Goal: Check status: Check status

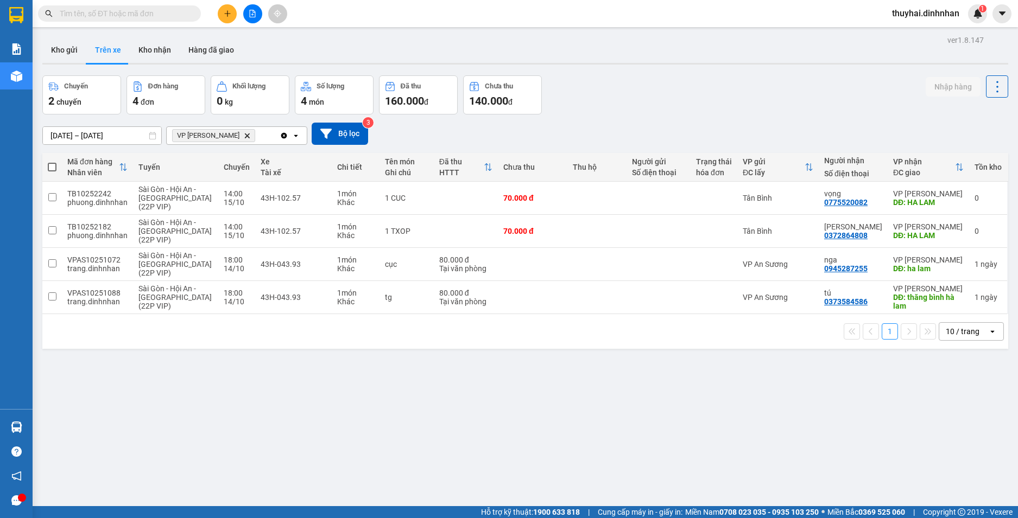
scroll to position [84, 22]
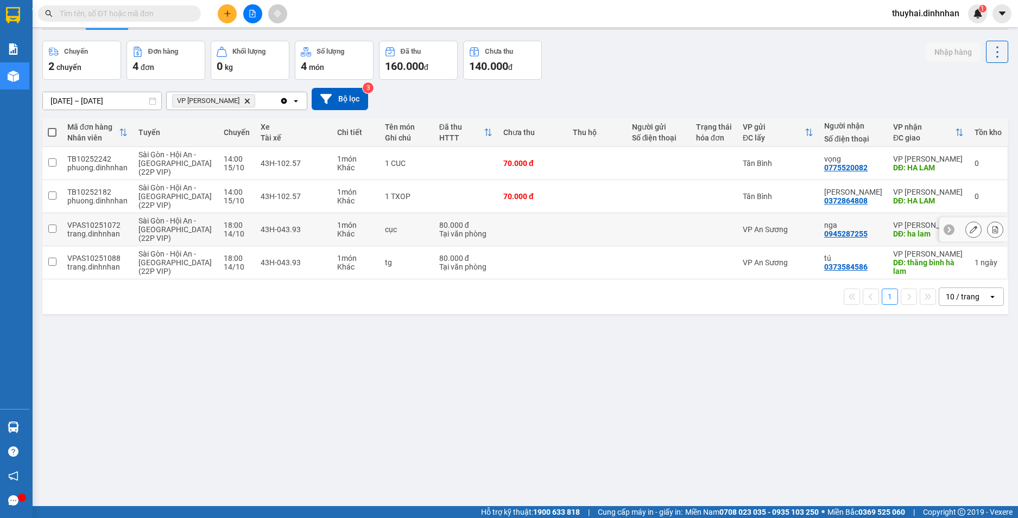
click at [263, 229] on div "43H-043.93" at bounding box center [294, 229] width 66 height 9
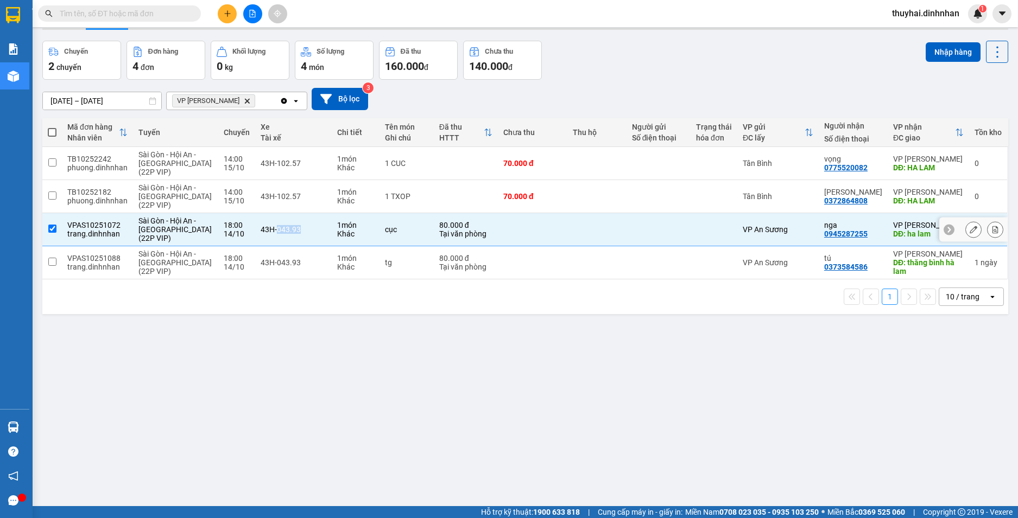
click at [263, 229] on div "43H-043.93" at bounding box center [294, 229] width 66 height 9
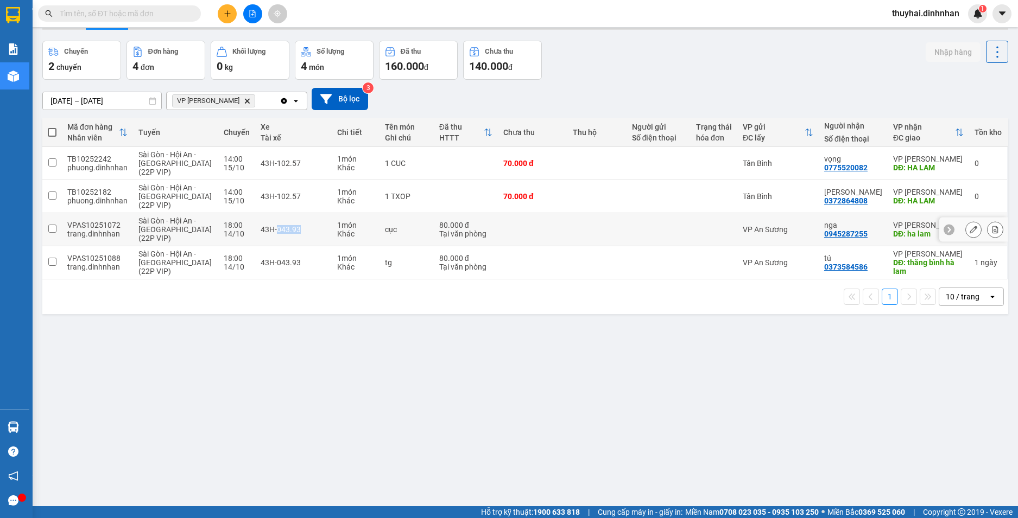
click at [273, 229] on div "43H-043.93" at bounding box center [294, 229] width 66 height 9
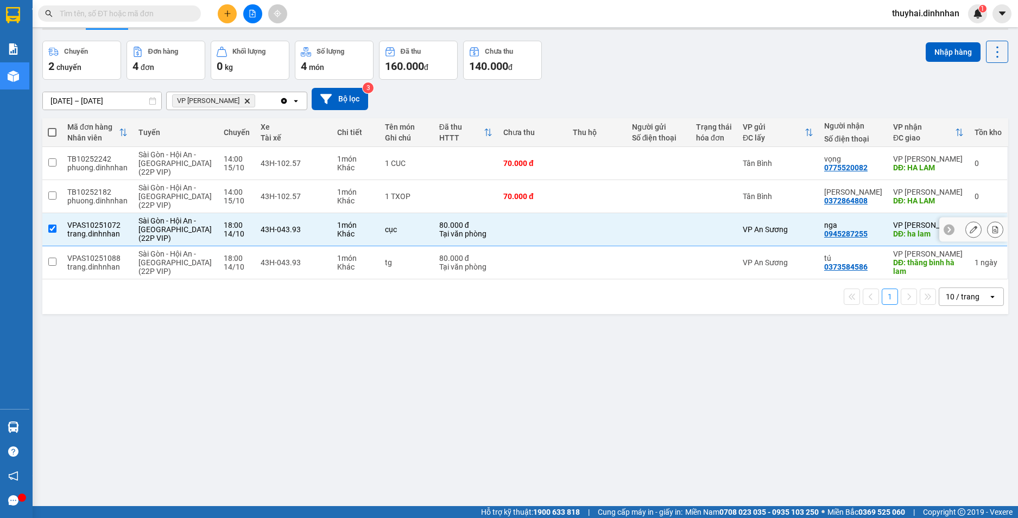
click at [273, 229] on div "43H-043.93" at bounding box center [294, 229] width 66 height 9
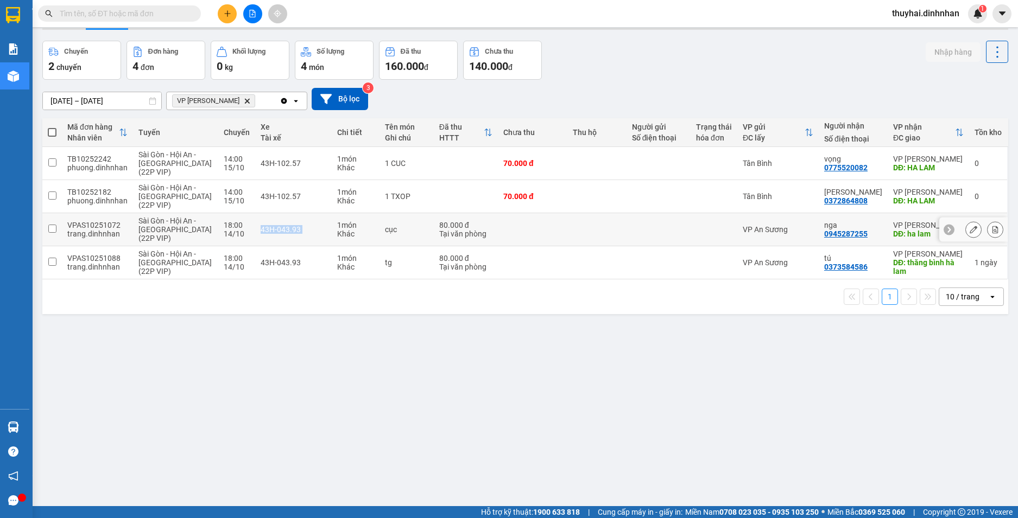
click at [273, 229] on div "43H-043.93" at bounding box center [294, 229] width 66 height 9
checkbox input "true"
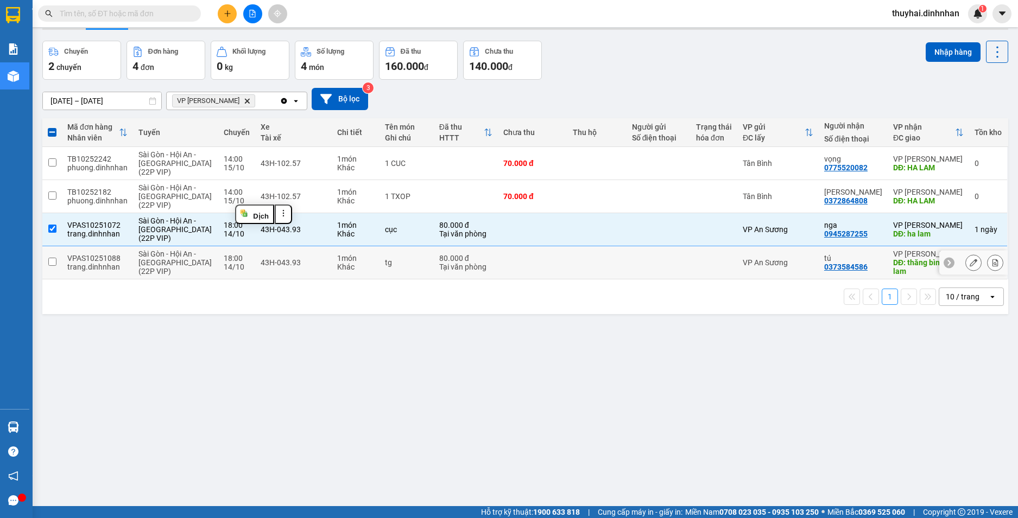
click at [264, 252] on td "43H-043.93" at bounding box center [293, 262] width 77 height 33
checkbox input "true"
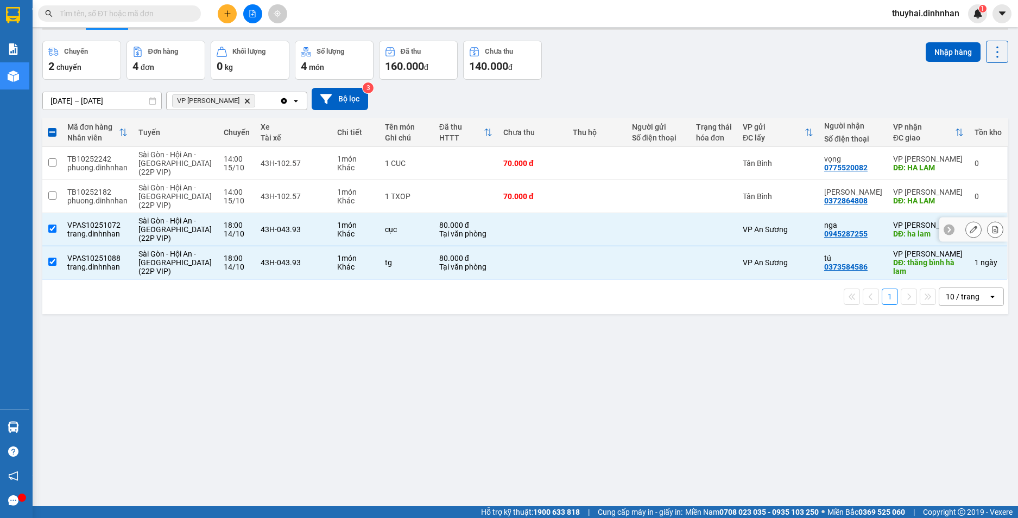
click at [274, 232] on div "43H-043.93" at bounding box center [294, 229] width 66 height 9
checkbox input "false"
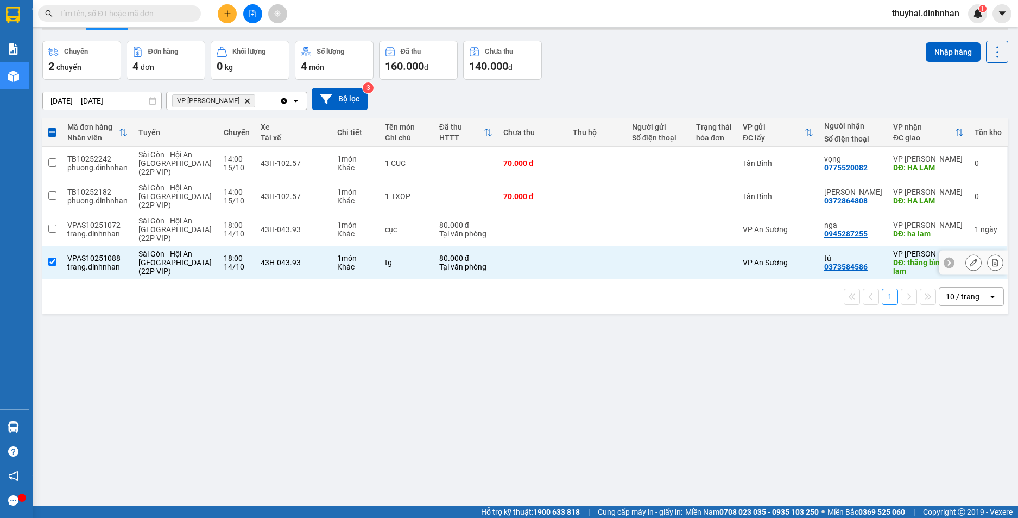
click at [261, 260] on div "43H-043.93" at bounding box center [294, 262] width 66 height 9
checkbox input "false"
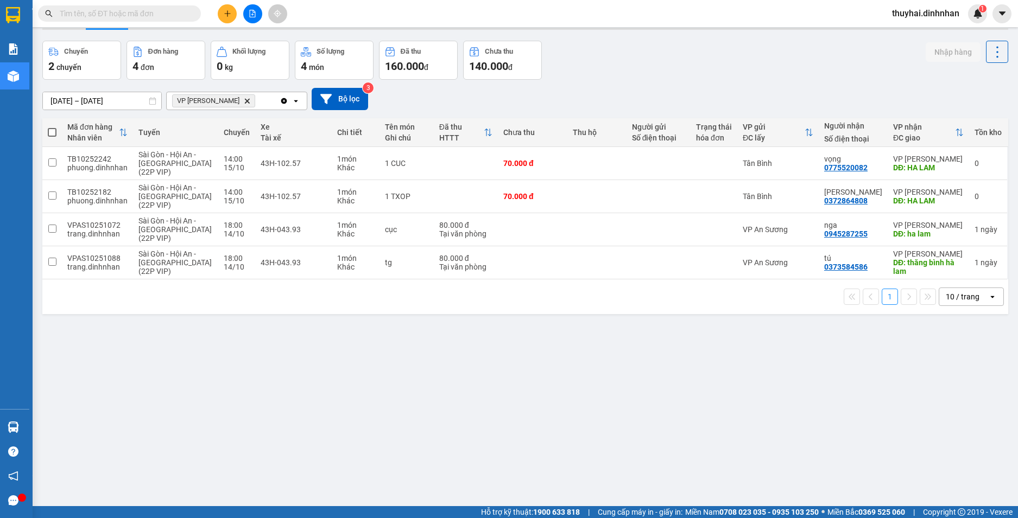
click at [313, 418] on div "ver 1.8.147 Kho gửi Trên xe Kho nhận Hàng đã giao Chuyến 2 chuyến Đơn hàng 4 đơ…" at bounding box center [525, 257] width 974 height 518
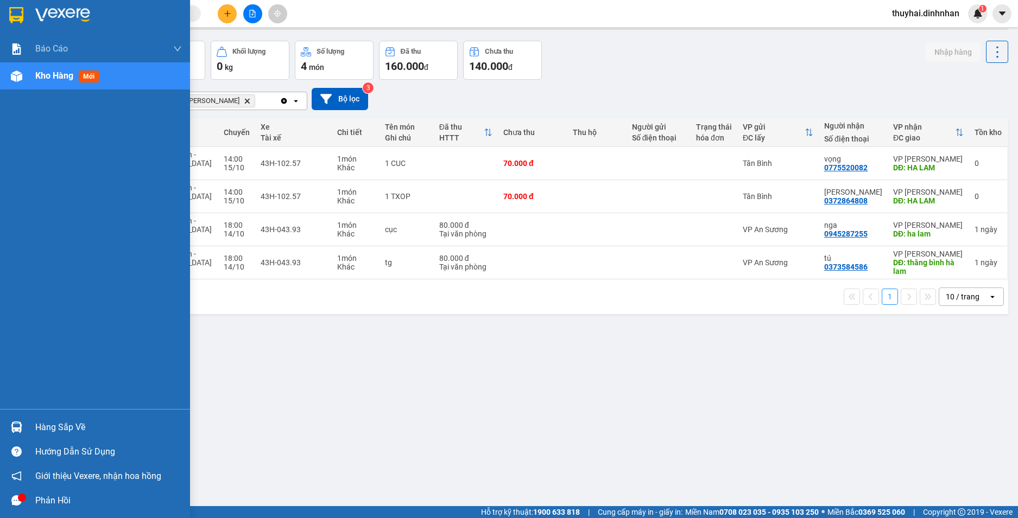
scroll to position [0, 0]
